Goal: Task Accomplishment & Management: Use online tool/utility

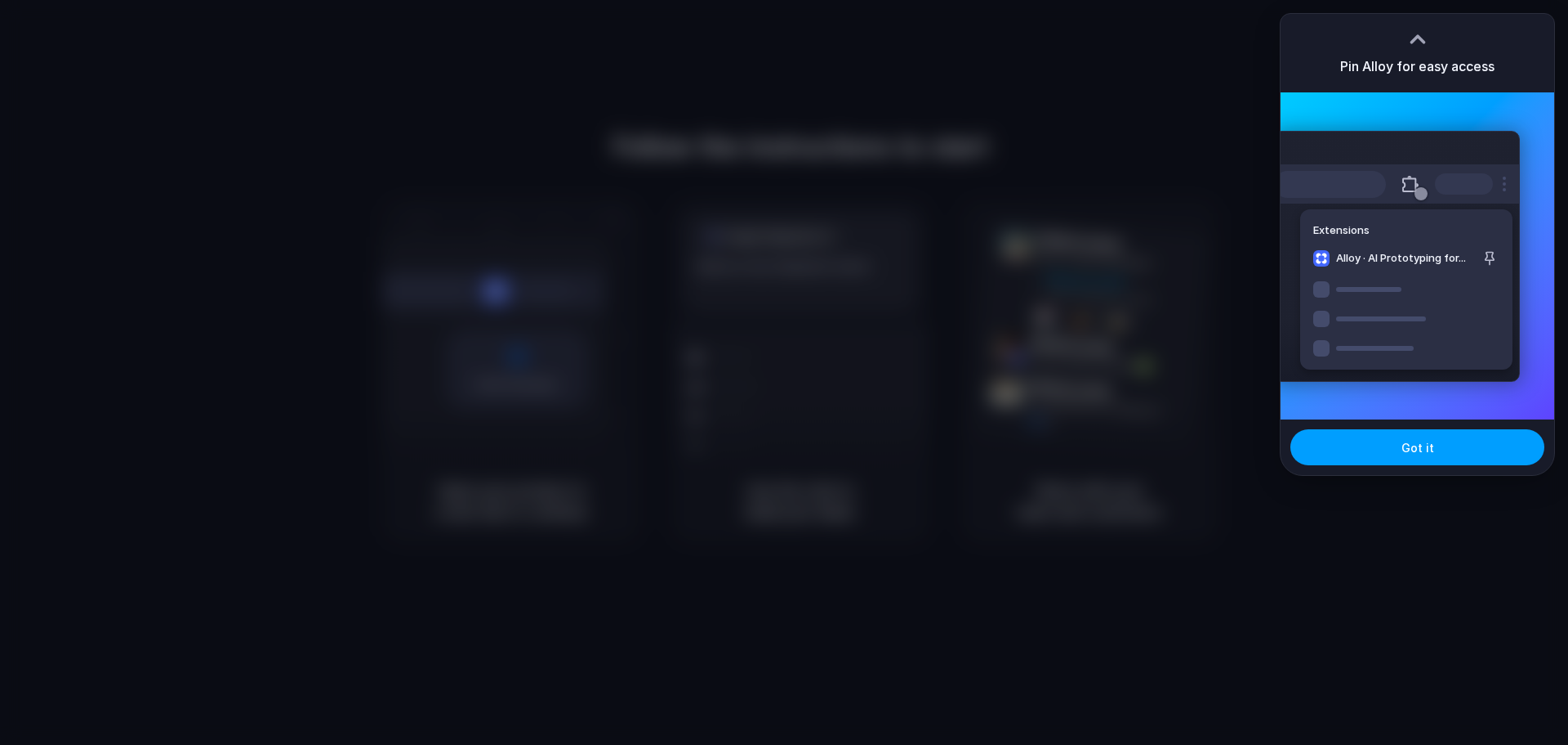
drag, startPoint x: 0, startPoint y: 0, endPoint x: 1434, endPoint y: 449, distance: 1502.6
click at [1434, 449] on button "Got it" at bounding box center [1417, 447] width 254 height 36
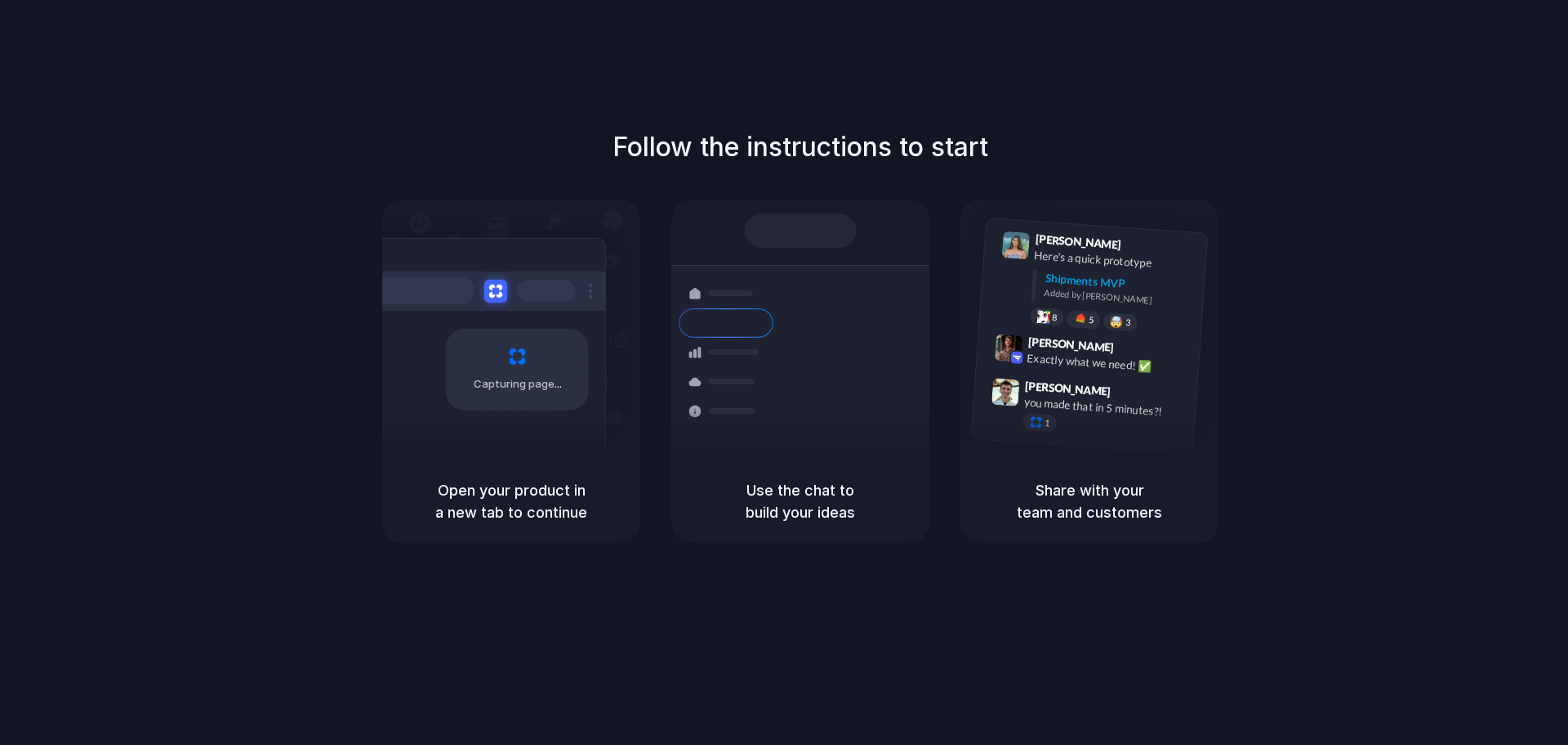
click at [1368, 263] on div "Follow the instructions to start Capturing page Open your product in a new tab …" at bounding box center [800, 335] width 1568 height 415
click at [842, 136] on h1 "Follow the instructions to start" at bounding box center [800, 147] width 376 height 39
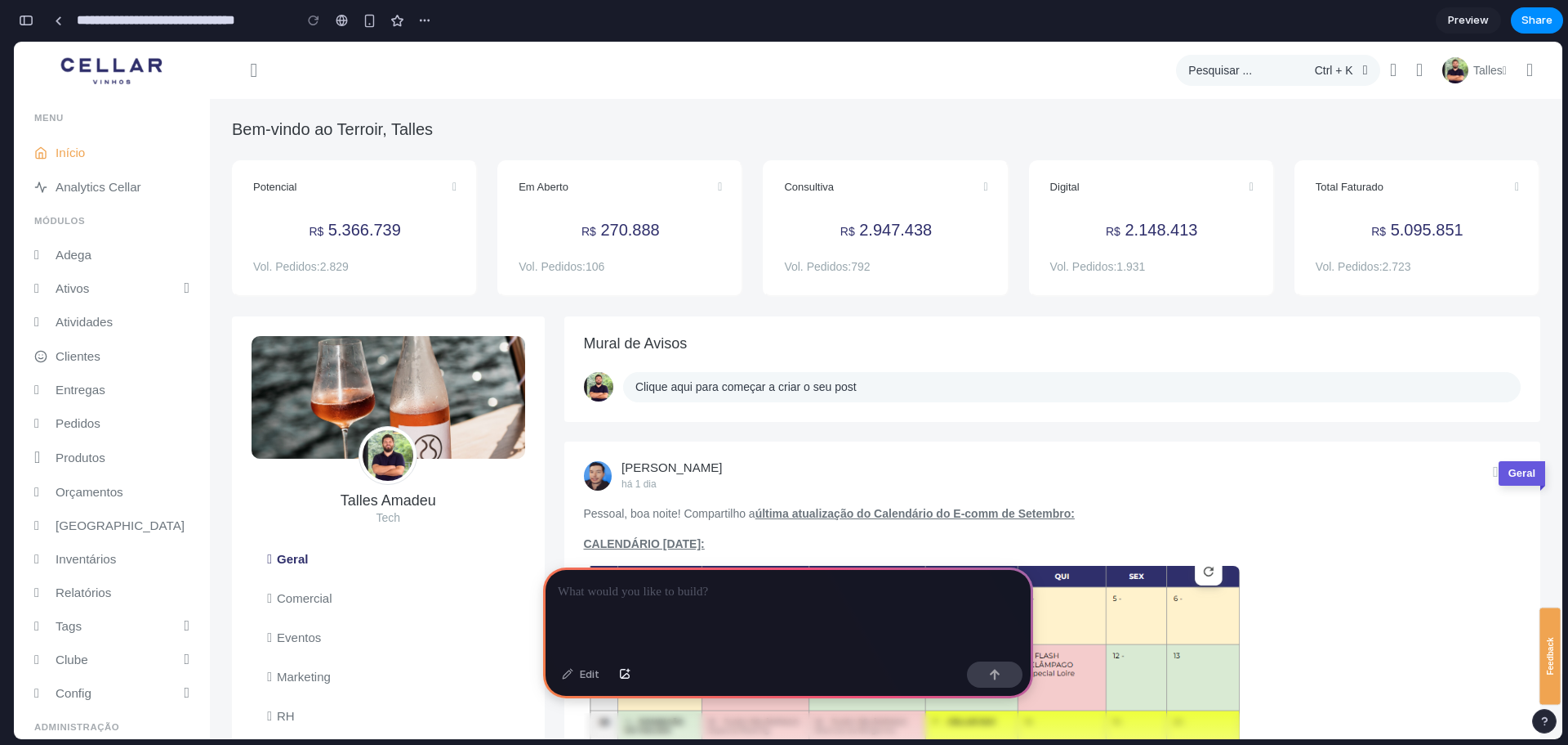
click at [622, 232] on span "270.888" at bounding box center [629, 229] width 59 height 18
drag, startPoint x: 66, startPoint y: 351, endPoint x: 402, endPoint y: 315, distance: 337.9
click at [402, 315] on div "Potencial R$ 5.366.739 Vol. Pedidos: 2.829" at bounding box center [355, 238] width 265 height 156
drag, startPoint x: 588, startPoint y: 719, endPoint x: 1048, endPoint y: 332, distance: 601.1
click at [1048, 332] on div "Mural de Avisos Clique aqui para começar a criar o seu post" at bounding box center [1053, 368] width 977 height 106
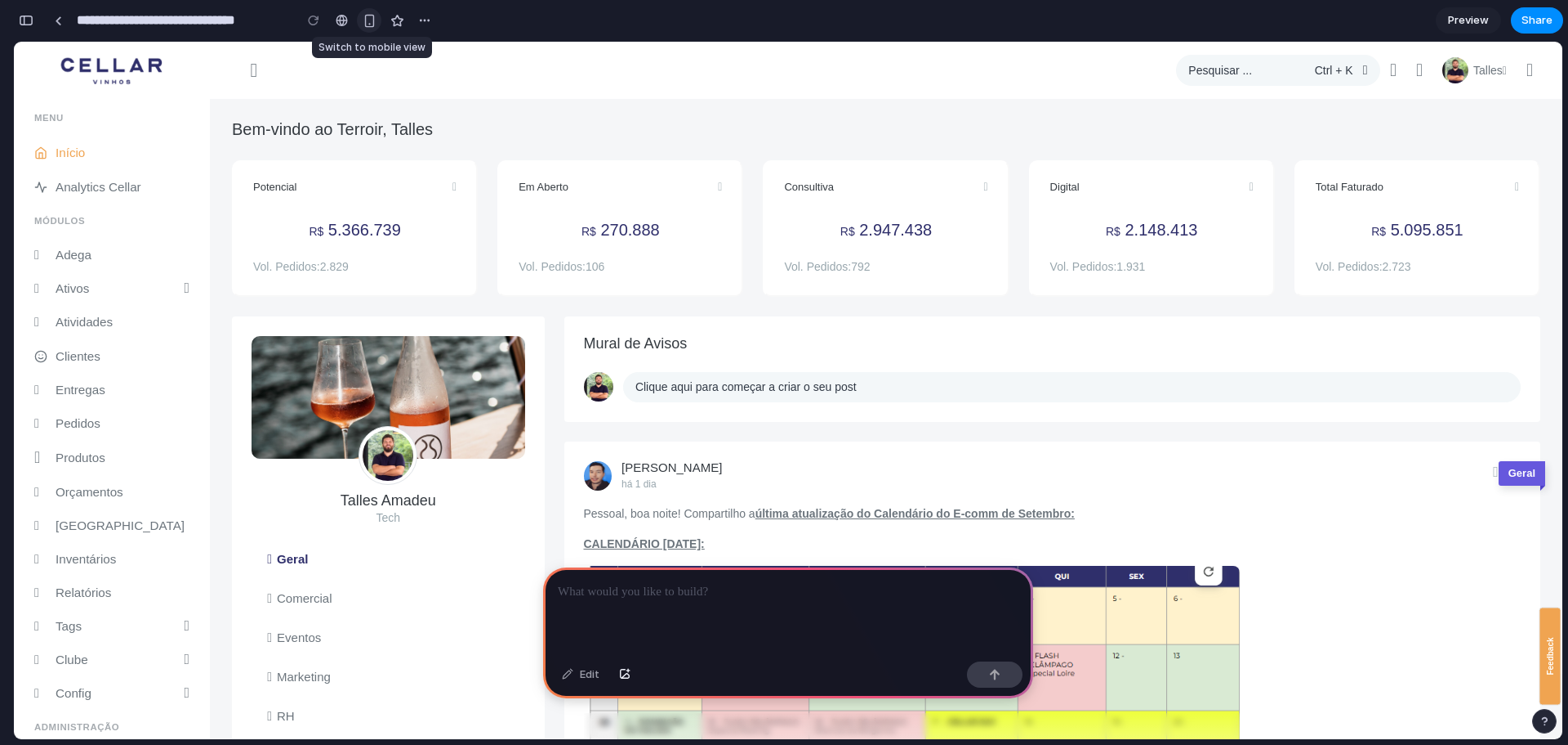
click at [361, 20] on button "button" at bounding box center [369, 21] width 25 height 25
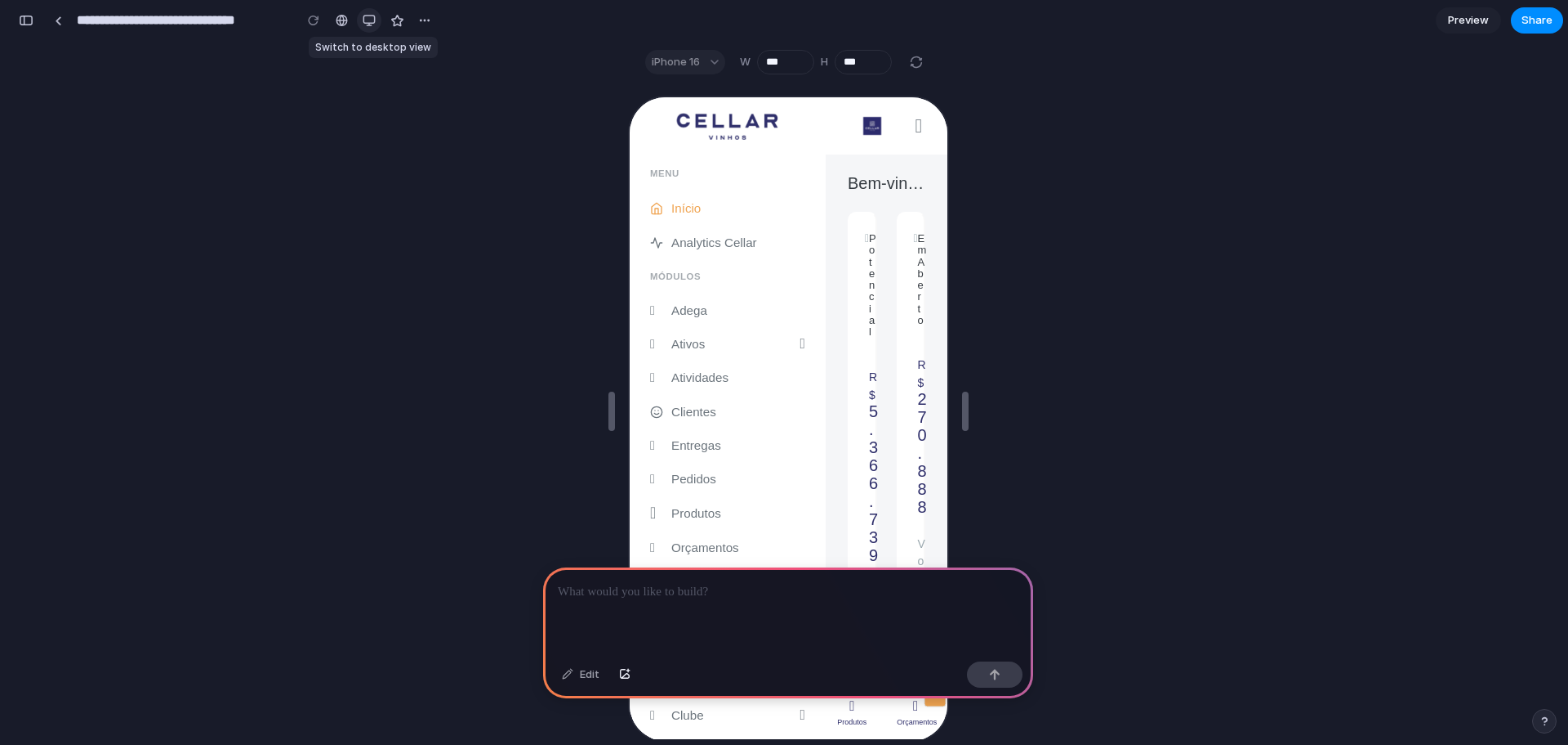
click at [361, 20] on button "button" at bounding box center [369, 21] width 25 height 25
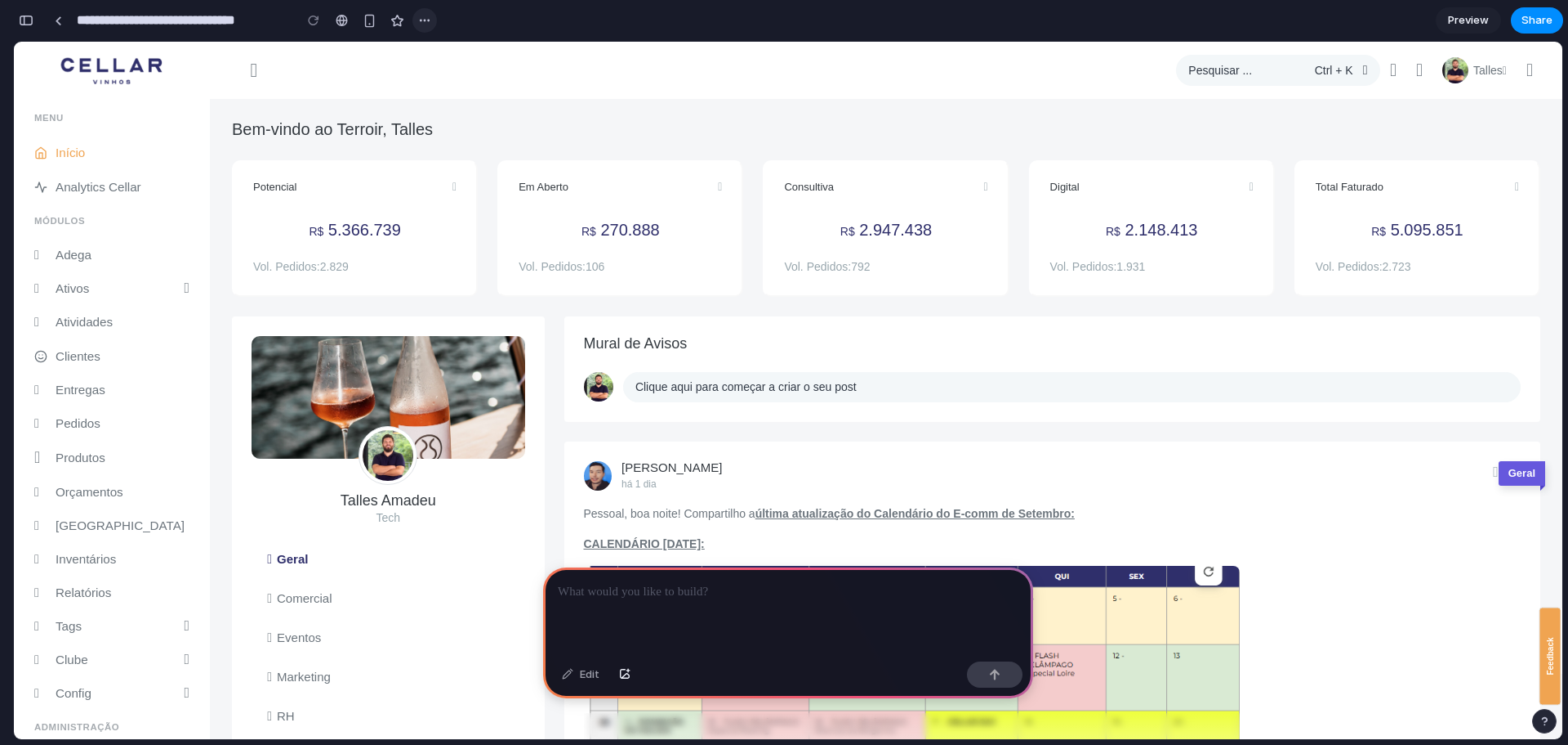
click at [422, 21] on div "button" at bounding box center [425, 21] width 13 height 13
click at [441, 20] on div "Duplicate Delete" at bounding box center [784, 372] width 1568 height 745
click at [26, 23] on div "button" at bounding box center [26, 20] width 14 height 11
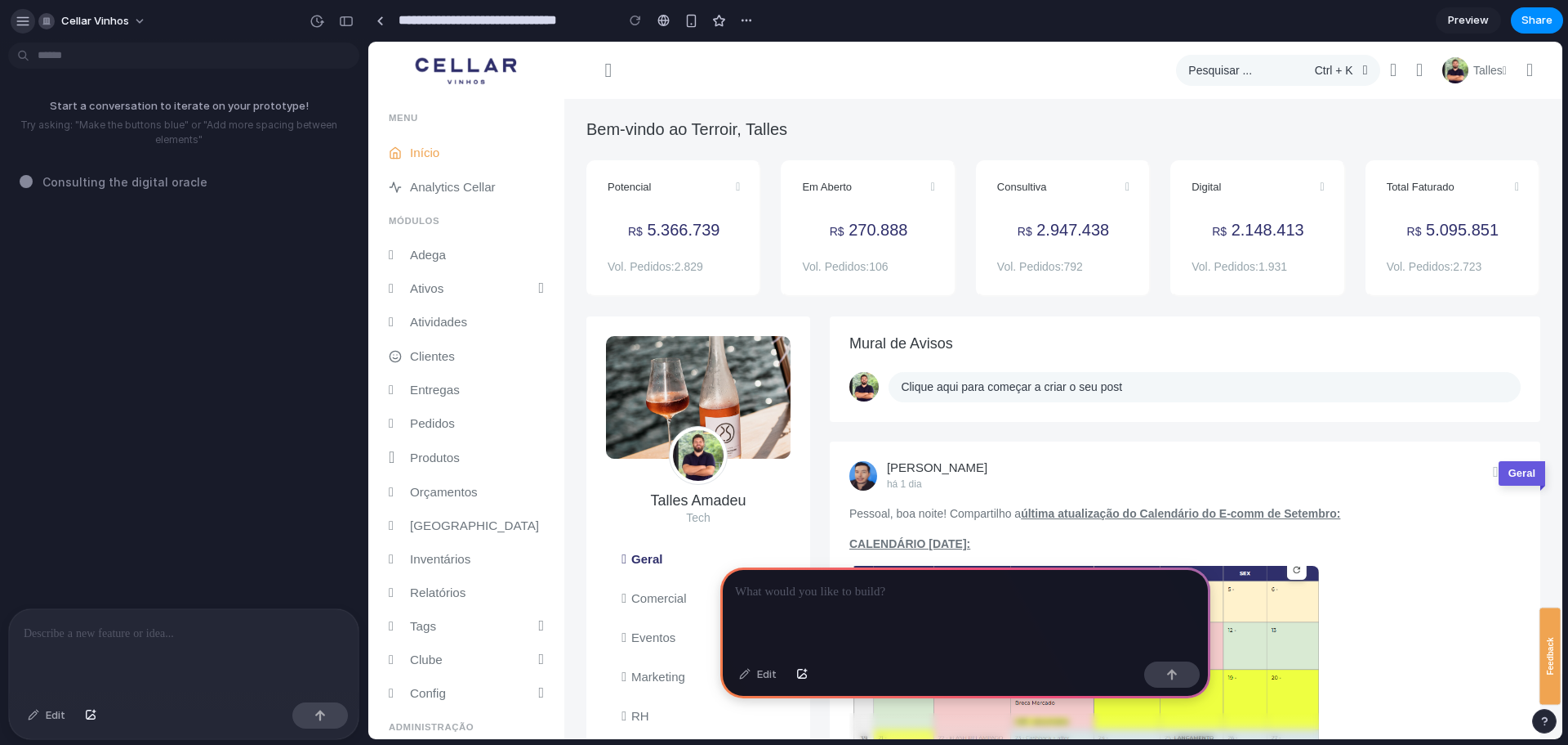
click at [25, 23] on div "button" at bounding box center [22, 21] width 14 height 14
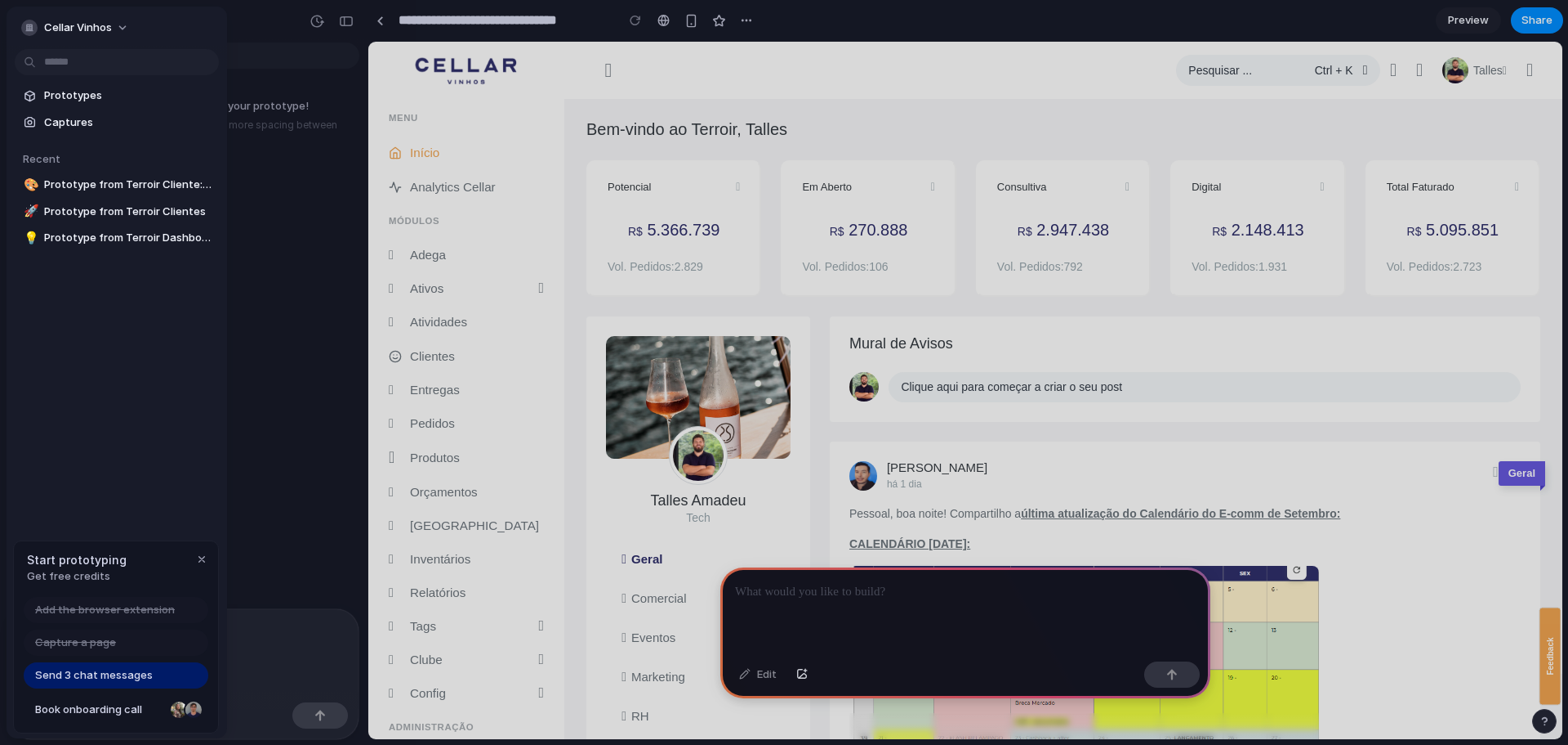
click at [296, 310] on div at bounding box center [784, 372] width 1568 height 745
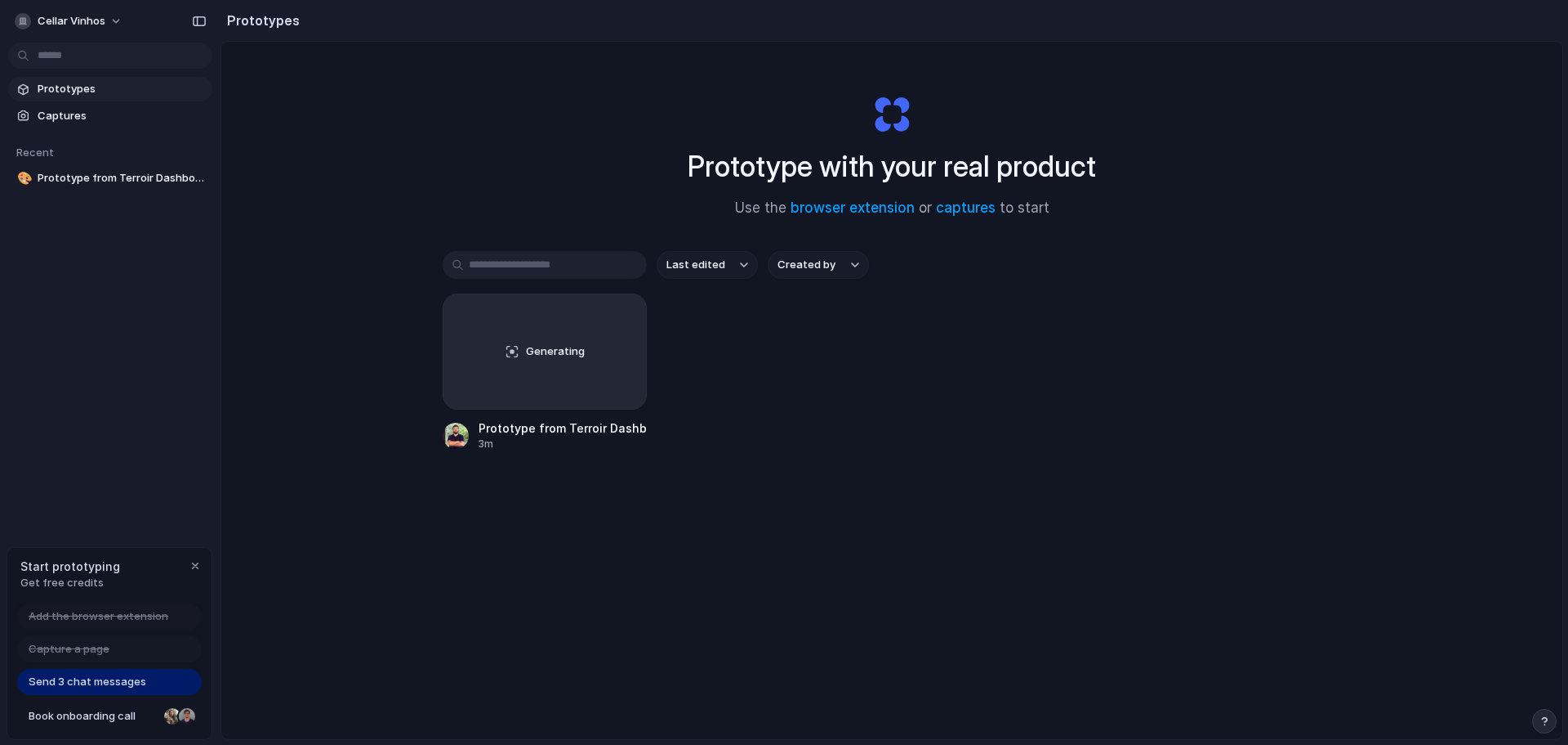
click at [63, 86] on span "Prototypes" at bounding box center [122, 88] width 168 height 16
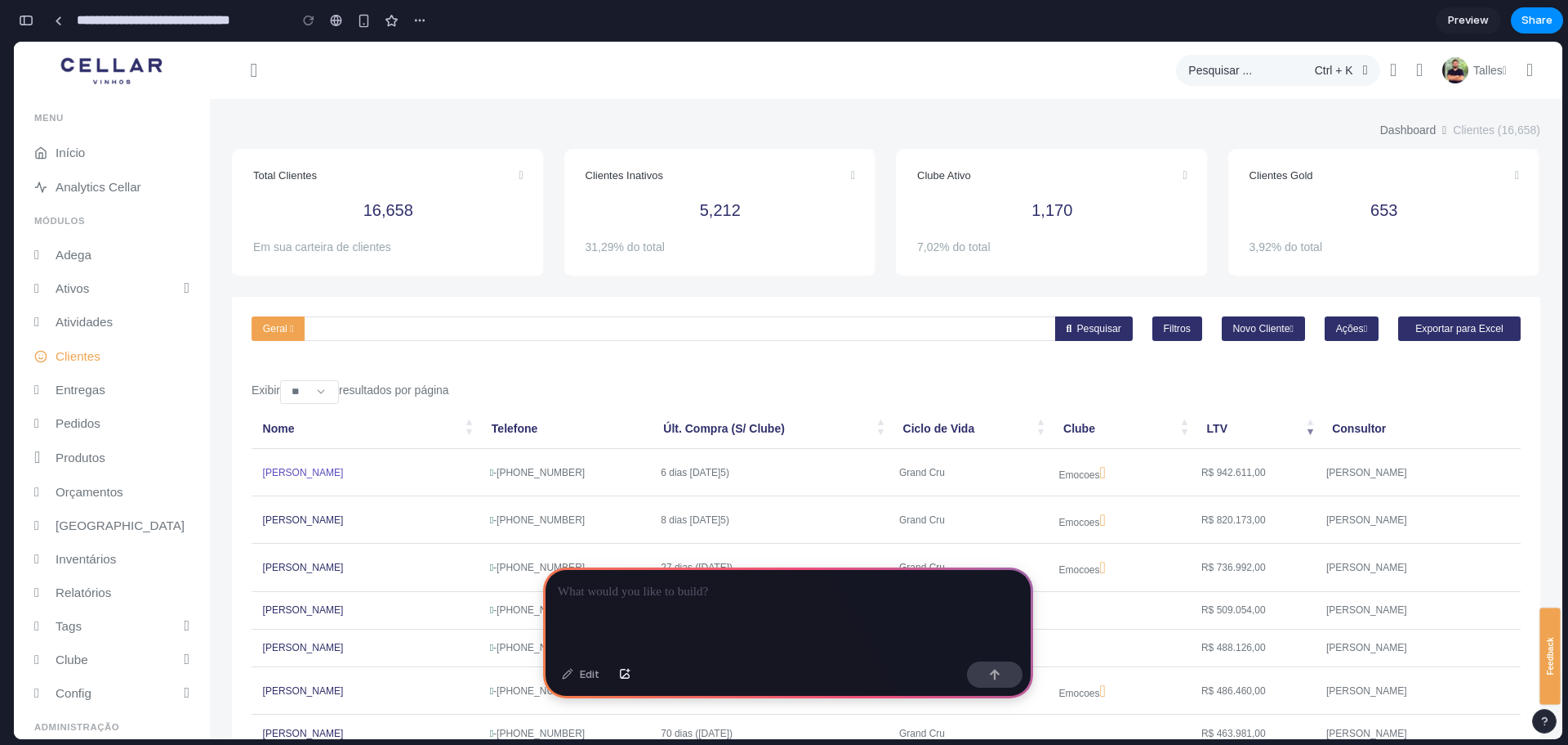
click at [287, 472] on link "[PERSON_NAME]" at bounding box center [303, 472] width 81 height 11
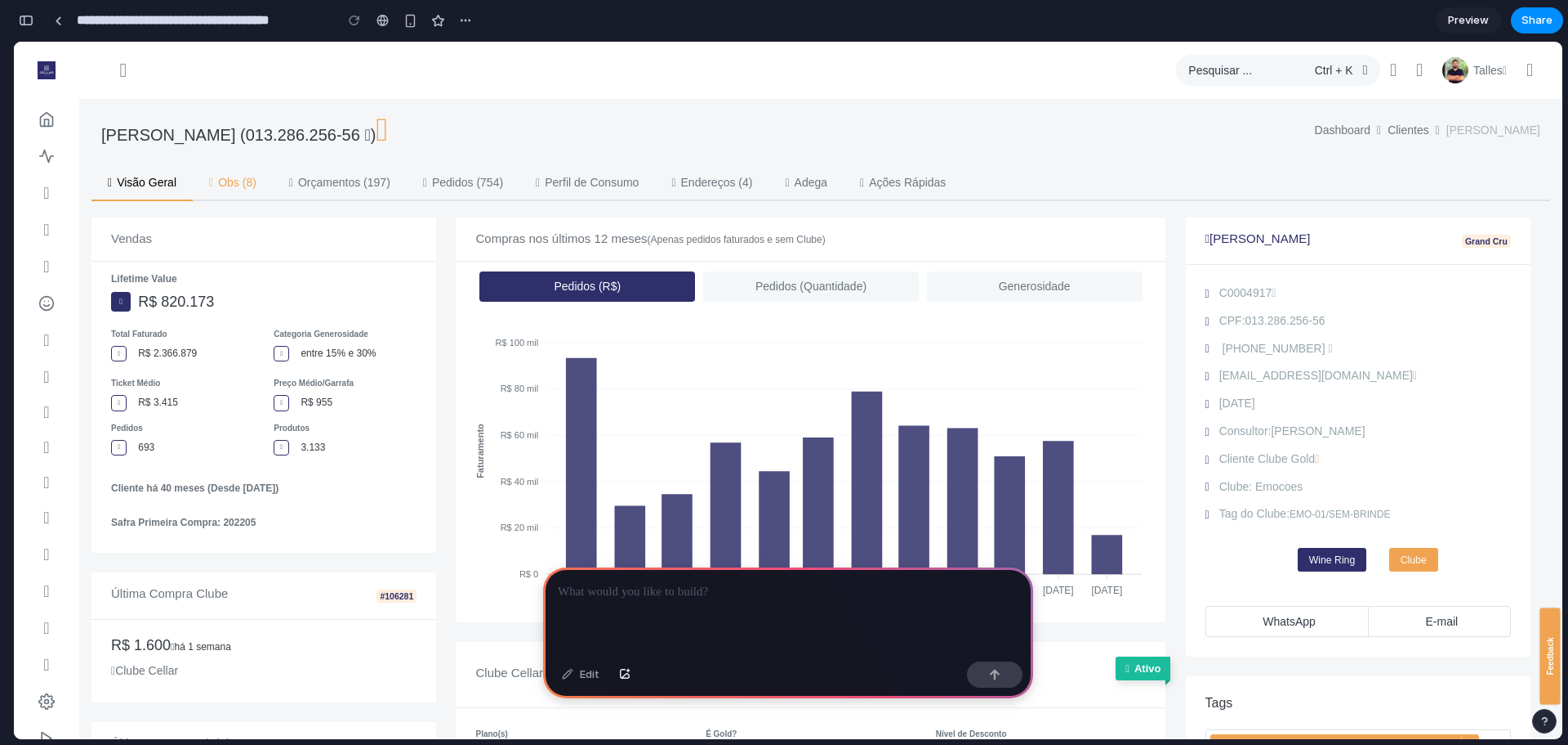
click at [235, 186] on link "Obs (8)" at bounding box center [233, 182] width 80 height 33
click at [348, 190] on link "Orçamentos (197)" at bounding box center [339, 182] width 134 height 33
click at [480, 189] on link "Pedidos (754)" at bounding box center [463, 182] width 113 height 33
drag, startPoint x: 625, startPoint y: 188, endPoint x: 762, endPoint y: 197, distance: 137.3
click at [628, 186] on link "Perfil de Consumo" at bounding box center [587, 182] width 136 height 33
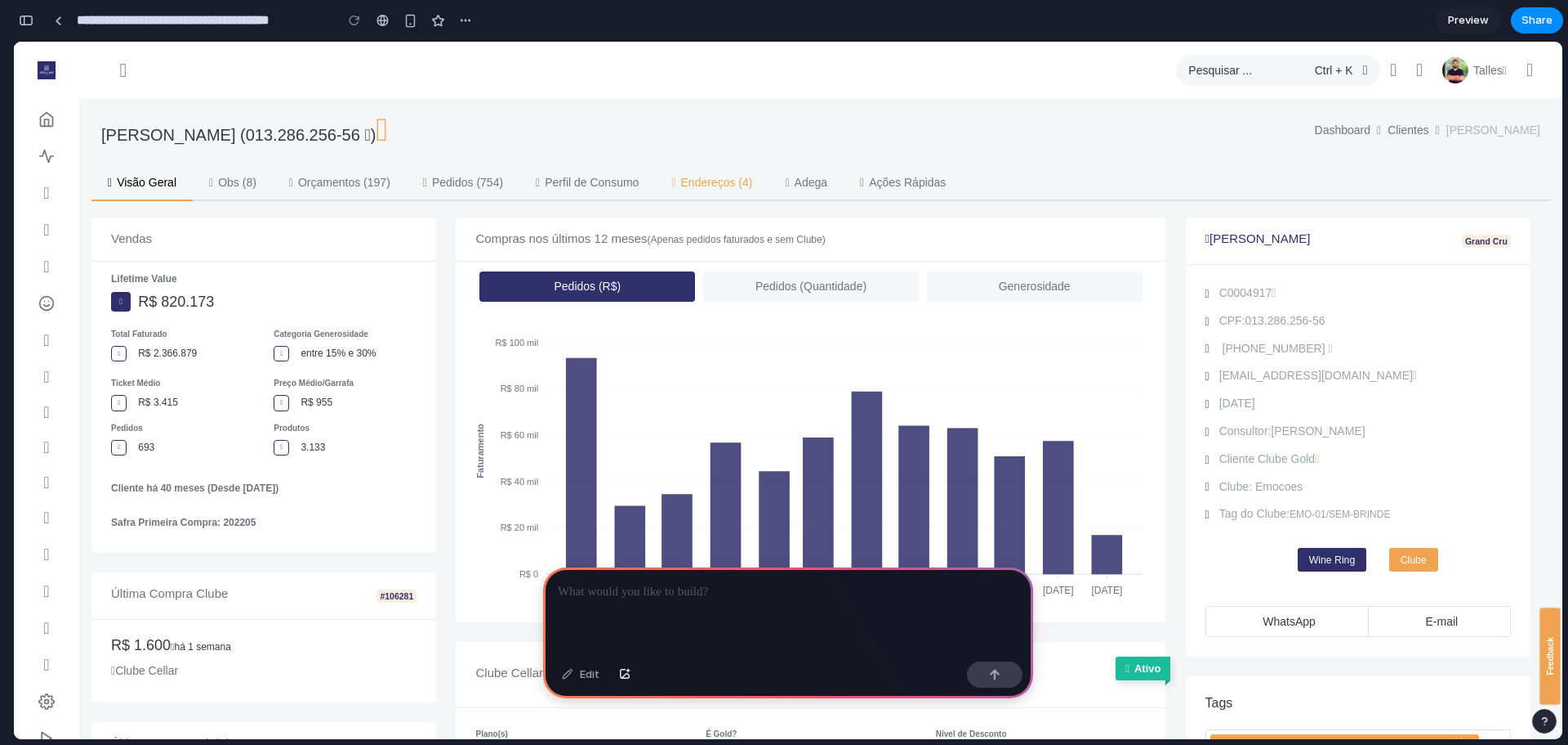
click at [768, 196] on link "Endereços (4)" at bounding box center [711, 182] width 113 height 33
click at [843, 184] on link "Adega" at bounding box center [805, 182] width 75 height 33
click at [962, 182] on link "Ações Rápidas" at bounding box center [902, 182] width 119 height 33
click at [1458, 26] on span "Preview" at bounding box center [1468, 20] width 41 height 16
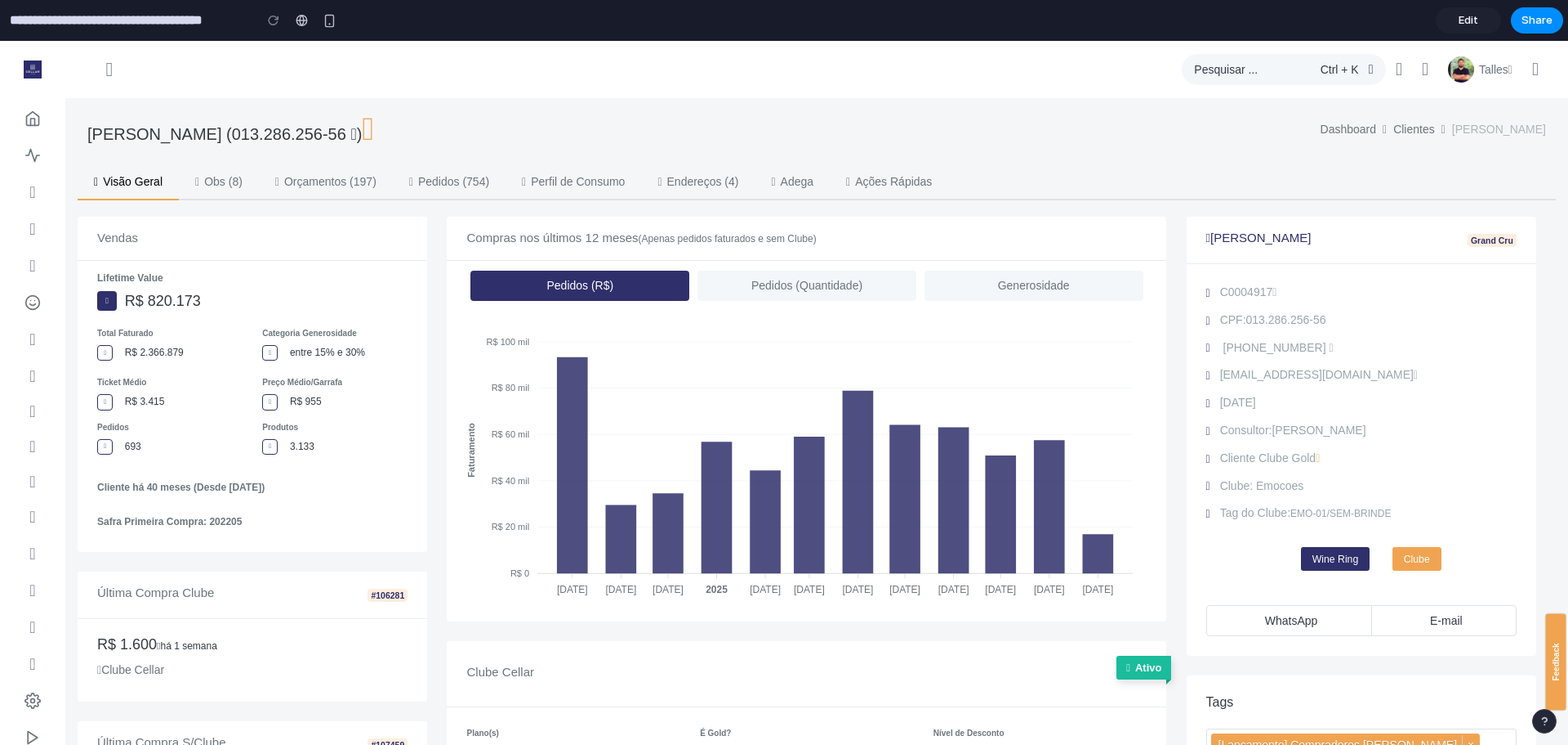
click at [1458, 26] on link "Edit" at bounding box center [1468, 20] width 66 height 26
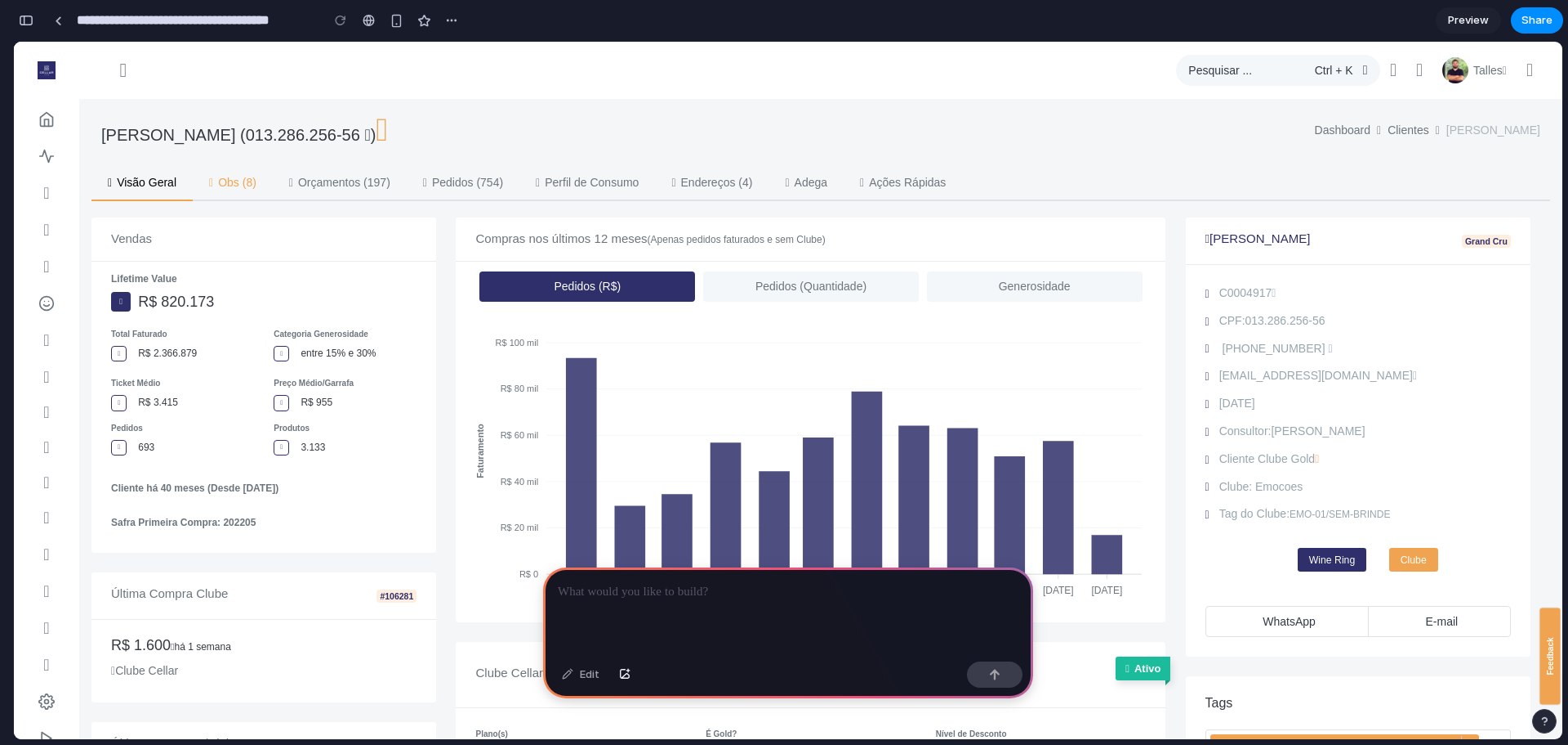
click at [257, 173] on link "Obs (8)" at bounding box center [233, 182] width 80 height 33
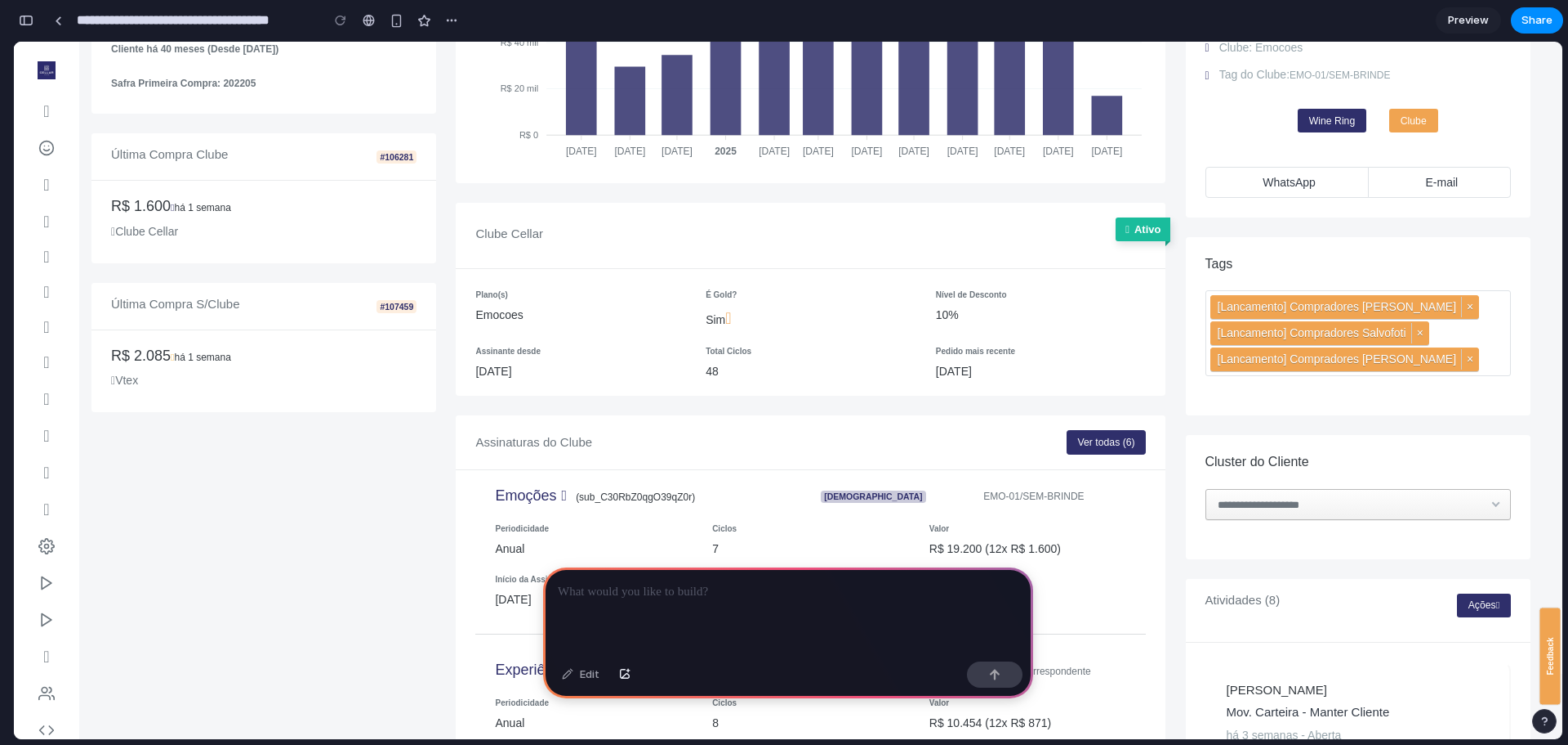
scroll to position [490, 0]
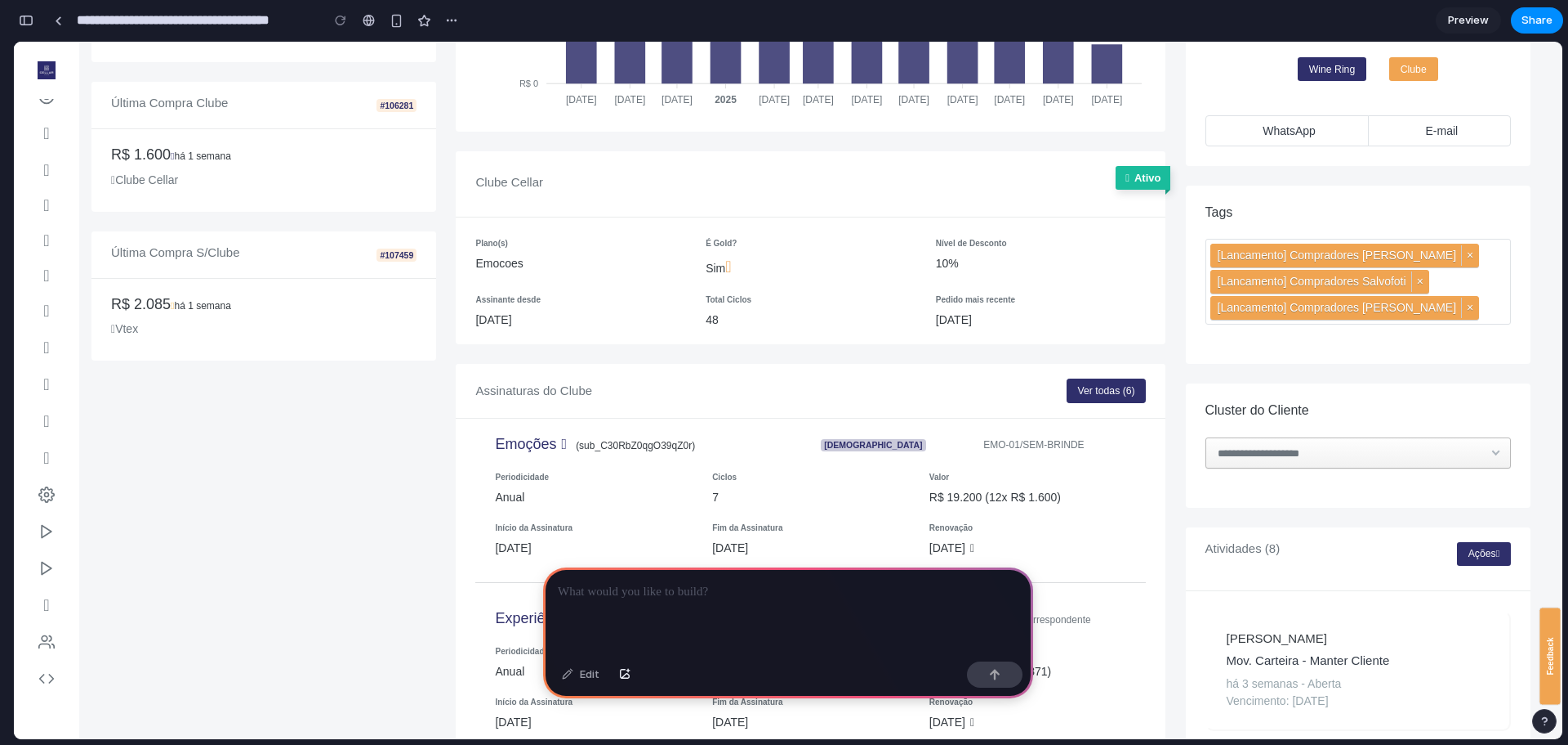
click at [643, 605] on div at bounding box center [787, 611] width 490 height 88
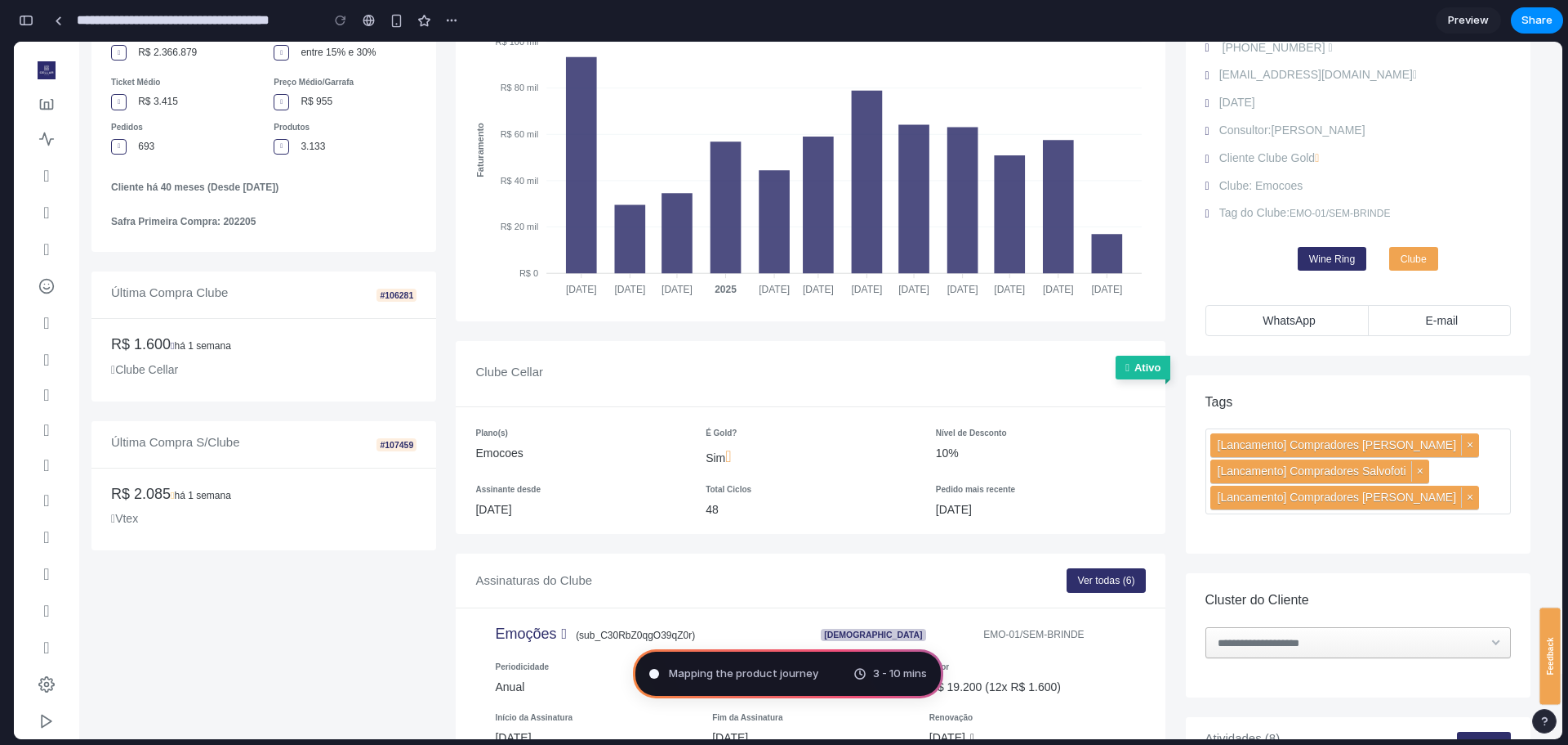
scroll to position [0, 0]
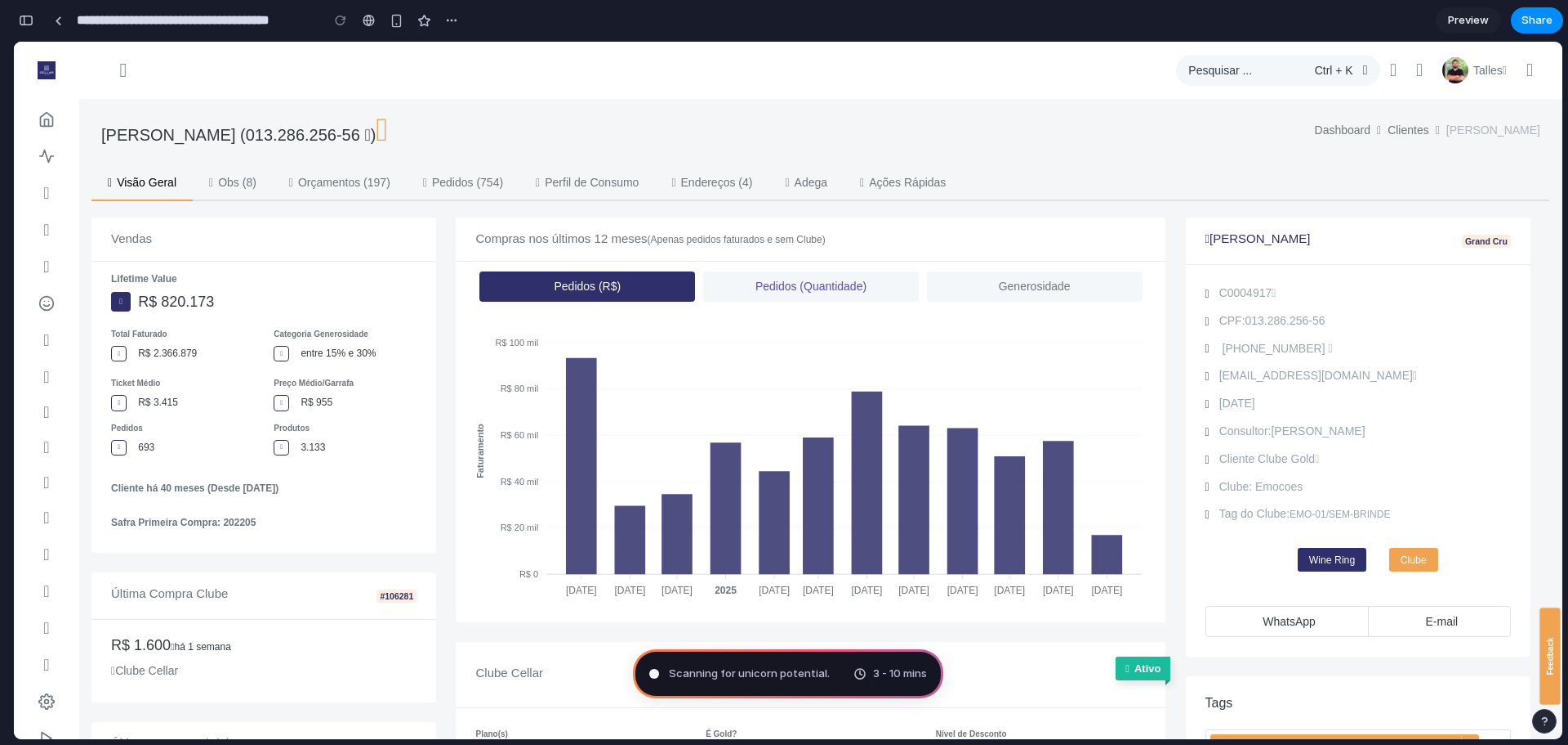
click at [858, 293] on link "Pedidos (Quantidade)" at bounding box center [811, 286] width 216 height 30
type input "**********"
